Goal: Information Seeking & Learning: Understand process/instructions

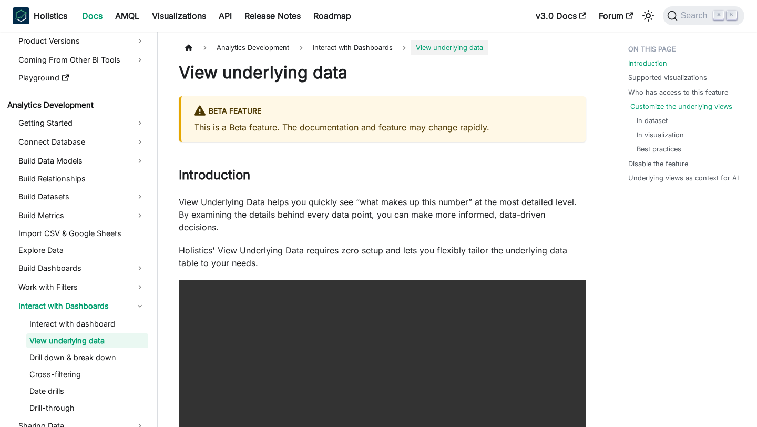
click at [633, 107] on link "Customize the underlying views" at bounding box center [681, 106] width 102 height 10
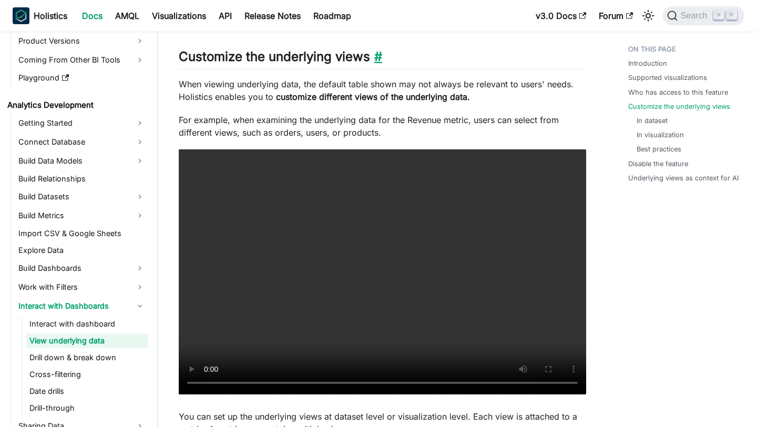
click at [376, 49] on link "​" at bounding box center [376, 56] width 12 height 15
click at [86, 357] on link "Drill down & break down" at bounding box center [87, 357] width 122 height 15
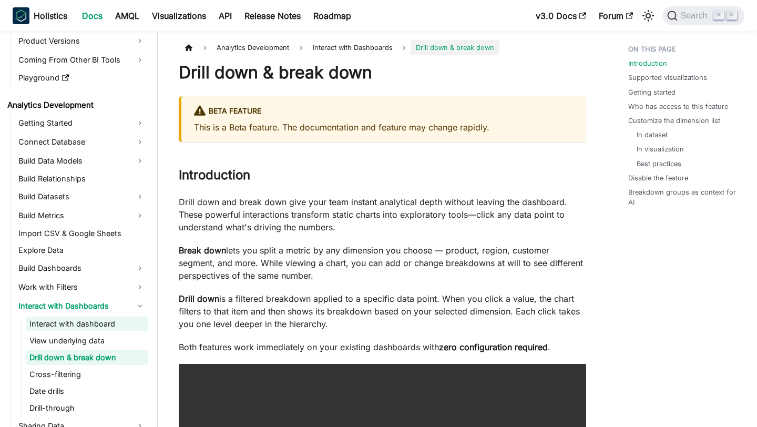
scroll to position [115, 0]
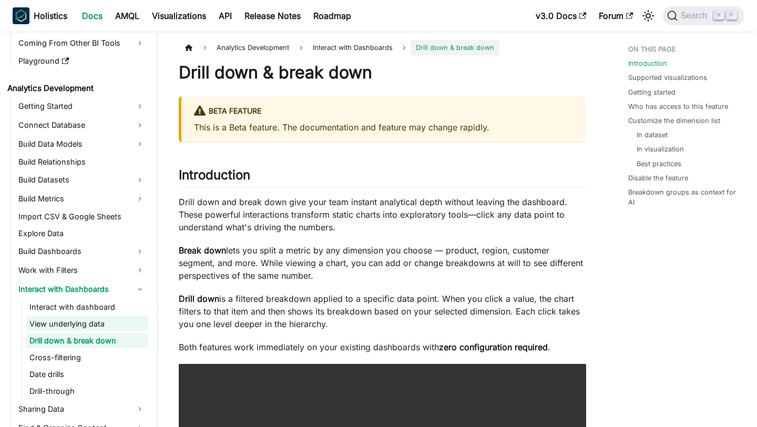
click at [116, 327] on link "View underlying data" at bounding box center [87, 323] width 122 height 15
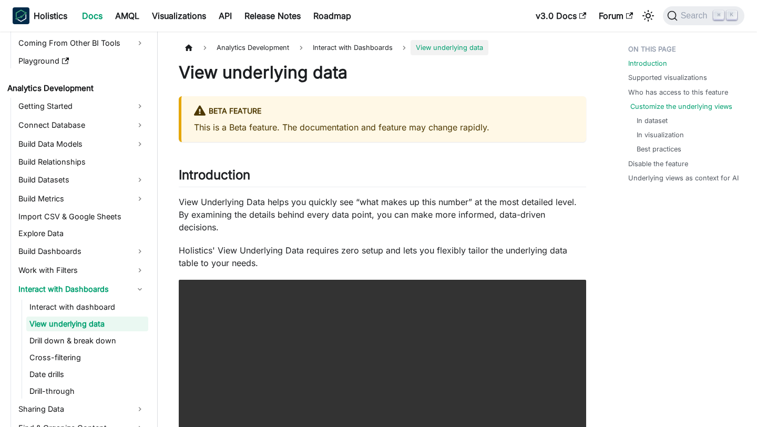
click at [725, 104] on link "Customize the underlying views" at bounding box center [681, 106] width 102 height 10
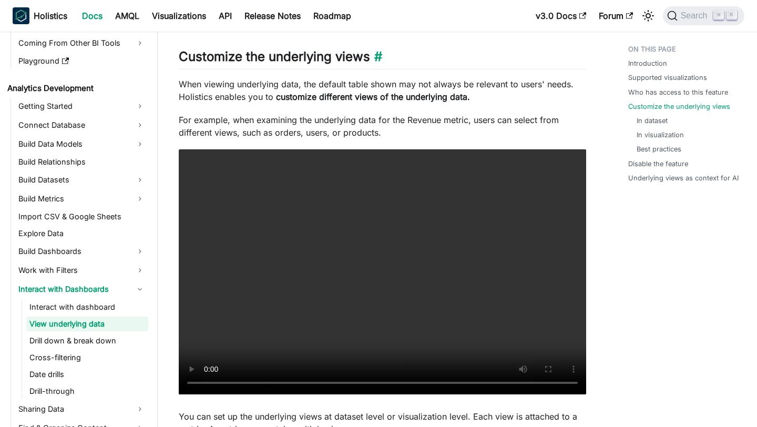
click at [381, 49] on h2 "Customize the underlying views ​" at bounding box center [382, 59] width 407 height 20
click at [377, 49] on link "​" at bounding box center [376, 56] width 12 height 15
click at [102, 342] on link "Drill down & break down" at bounding box center [87, 340] width 122 height 15
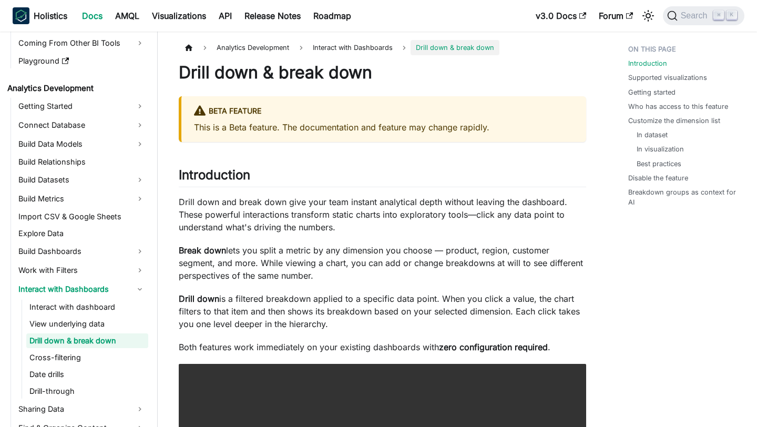
click at [376, 74] on h1 "Drill down & break down" at bounding box center [382, 72] width 407 height 21
click at [366, 75] on h1 "Drill down & break down" at bounding box center [382, 72] width 407 height 21
click at [684, 122] on link "Customize the dimension list" at bounding box center [676, 121] width 92 height 10
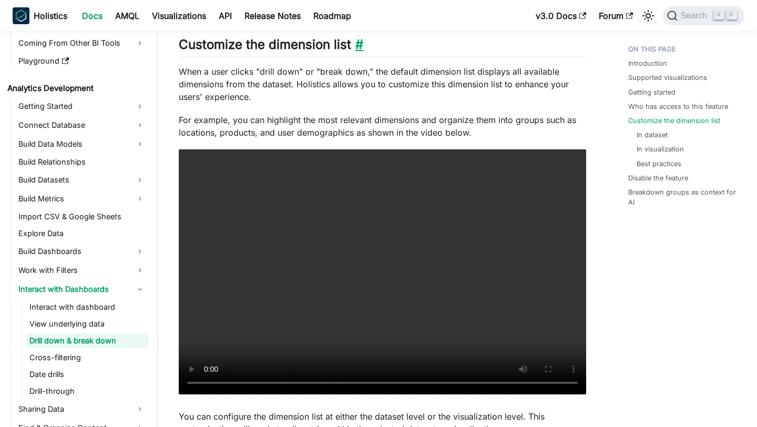
click at [360, 48] on link "​" at bounding box center [357, 44] width 12 height 15
